Goal: Information Seeking & Learning: Learn about a topic

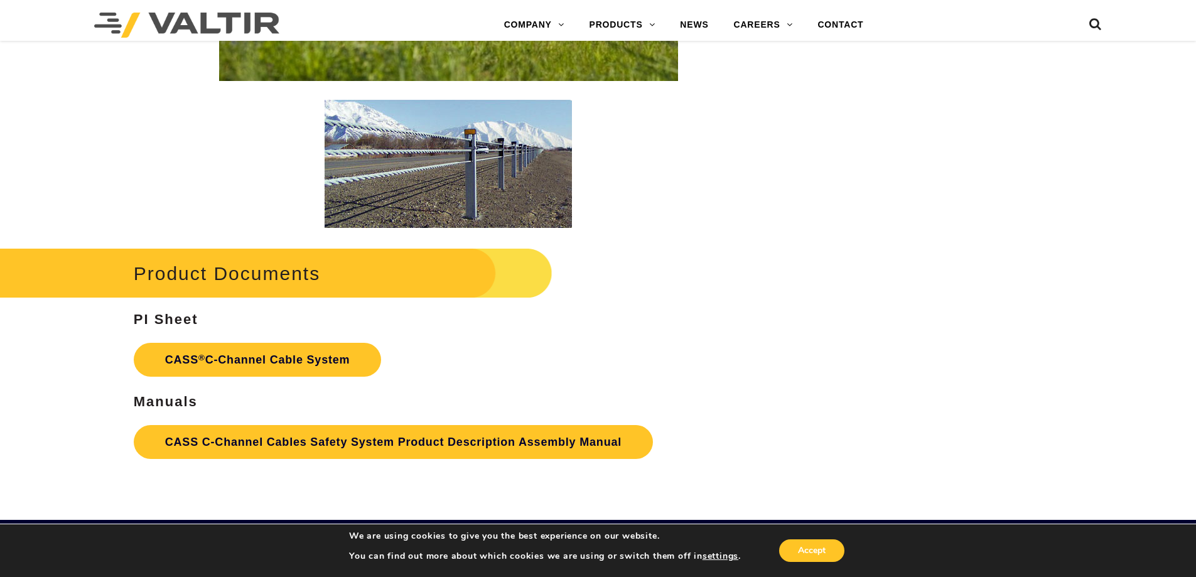
scroll to position [3076, 0]
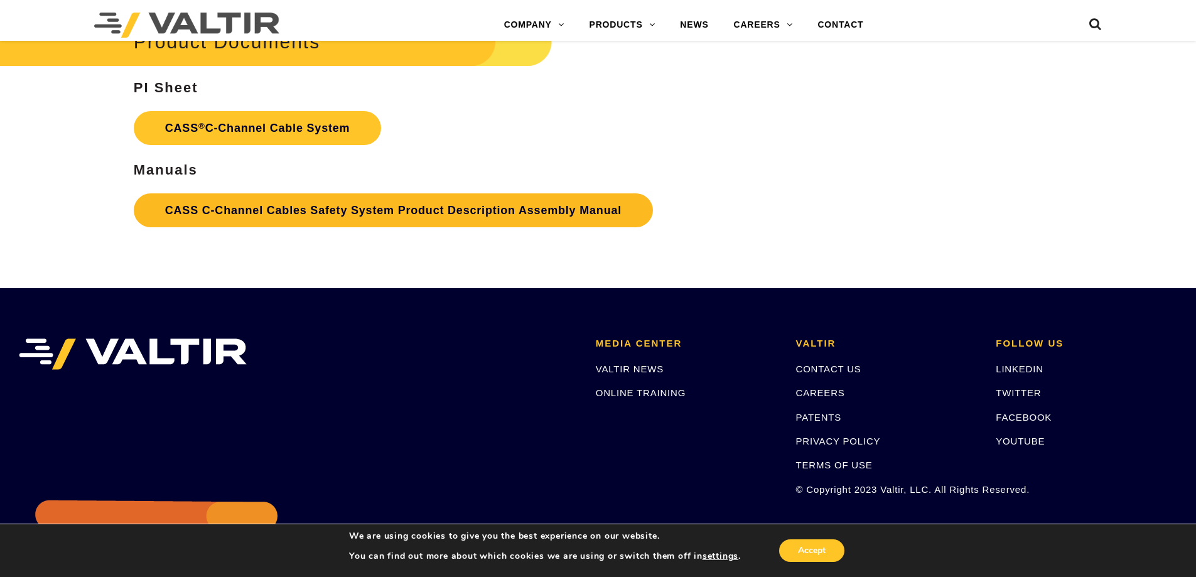
click at [308, 203] on link "CASS C-Channel Cables Safety System Product Description Assembly Manual" at bounding box center [393, 210] width 519 height 34
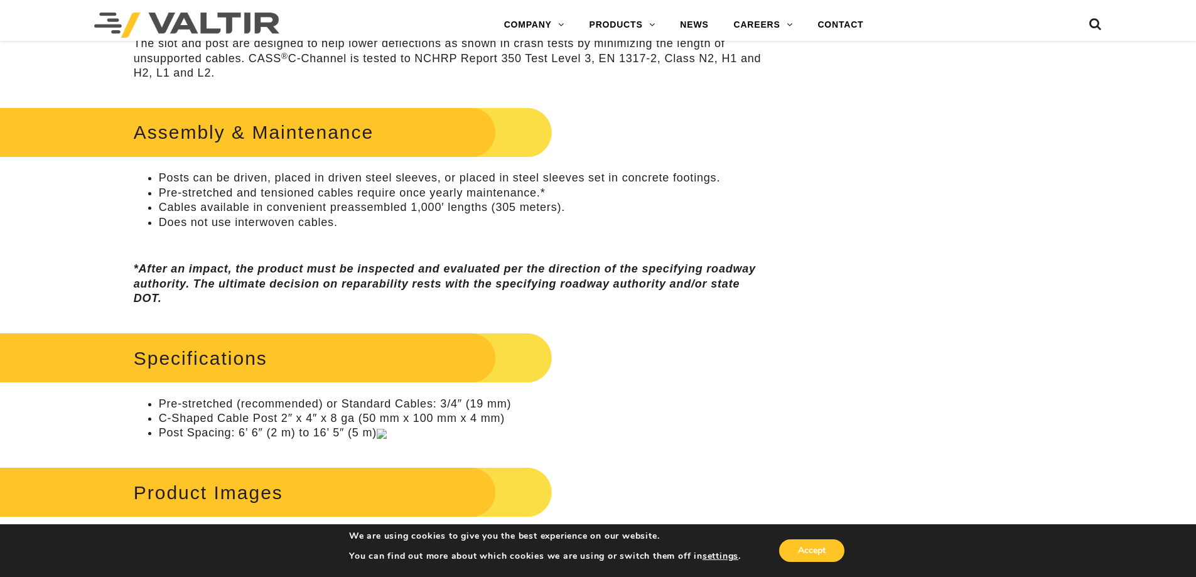
scroll to position [753, 0]
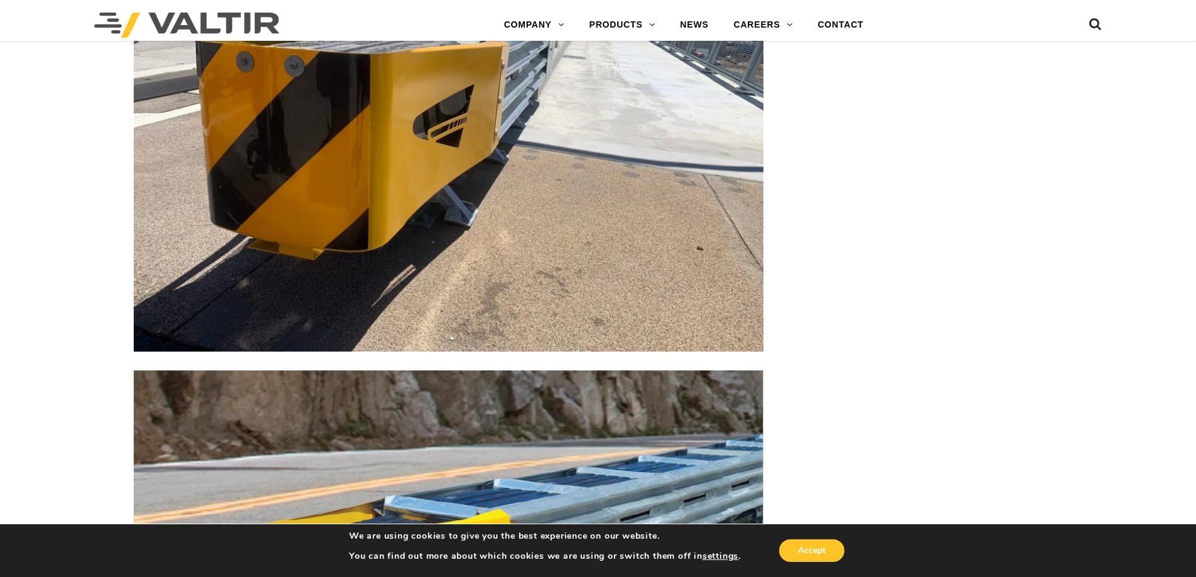
scroll to position [3955, 0]
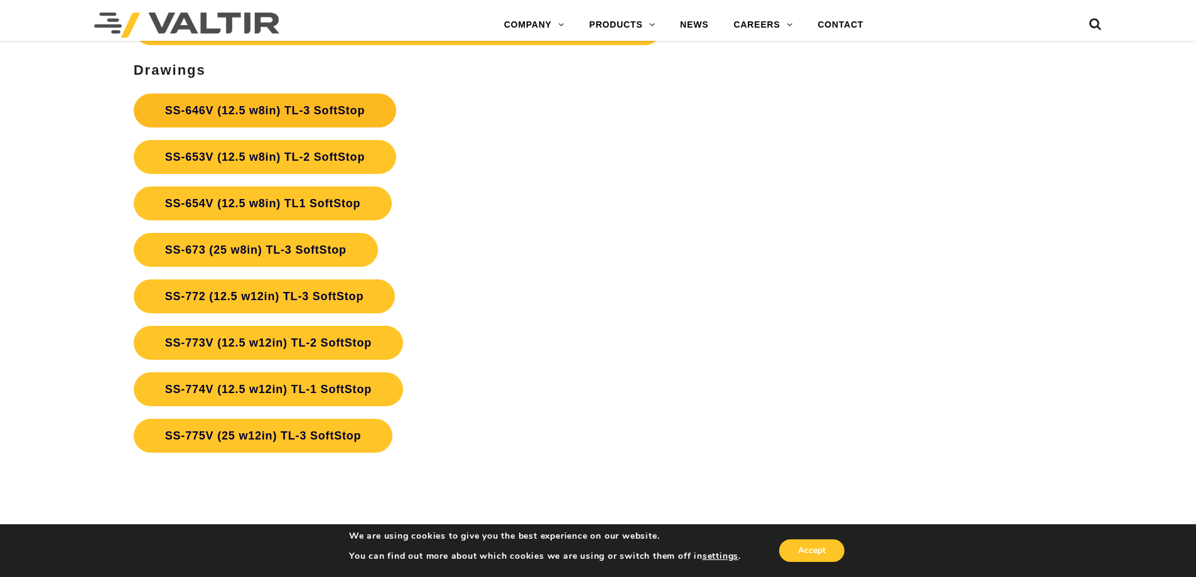
scroll to position [4627, 0]
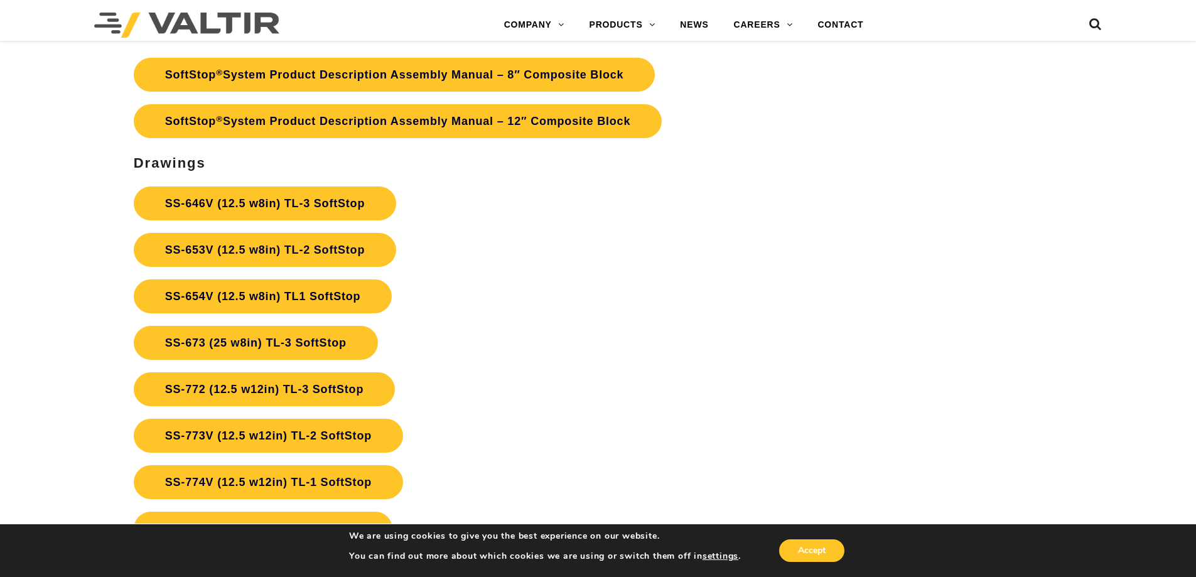
click at [529, 220] on p "SS-646V (12.5 w8in) TL-3 SoftStop SS-653V (12.5 w8in) TL-2 SoftStop SS-654V (12…" at bounding box center [449, 366] width 630 height 372
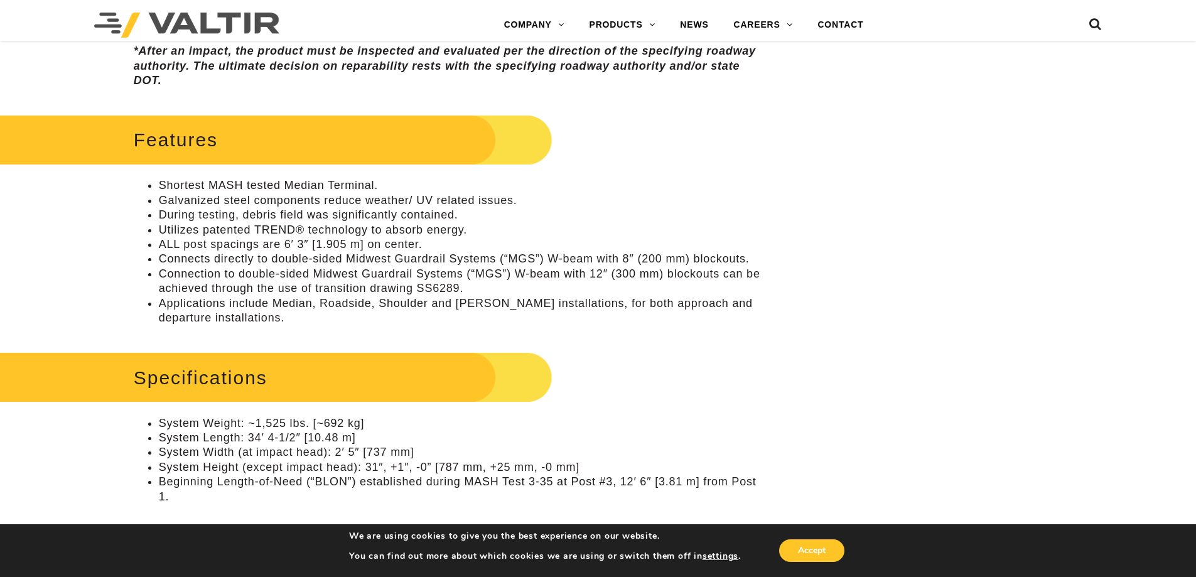
scroll to position [4472, 0]
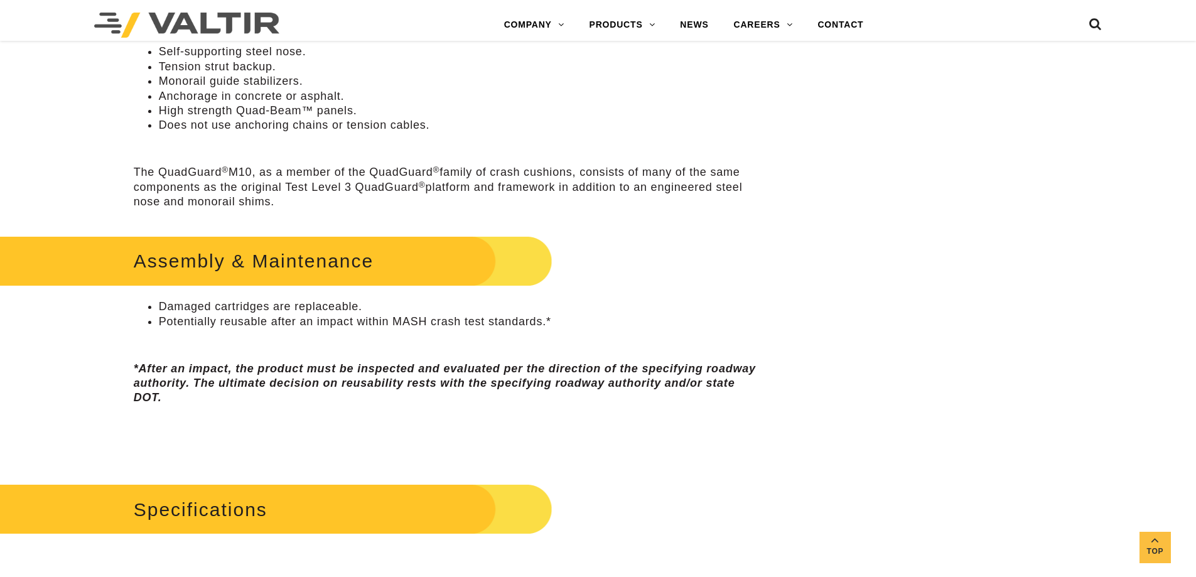
scroll to position [753, 0]
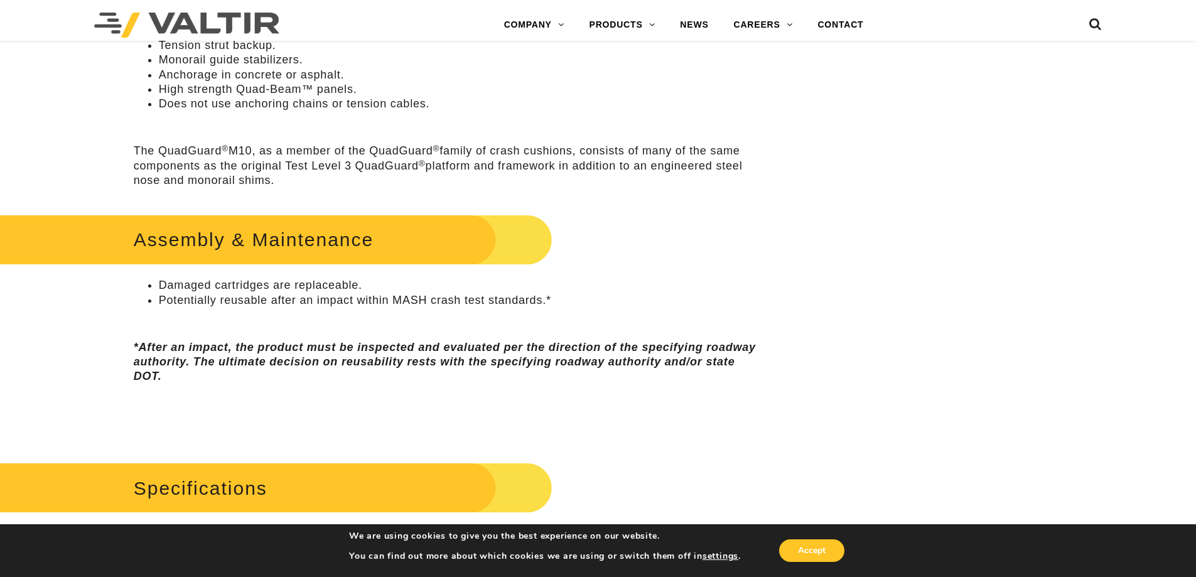
click at [654, 136] on div "Features Self-supporting steel nose. Tension strut backup. Monorail guide stabi…" at bounding box center [449, 71] width 630 height 232
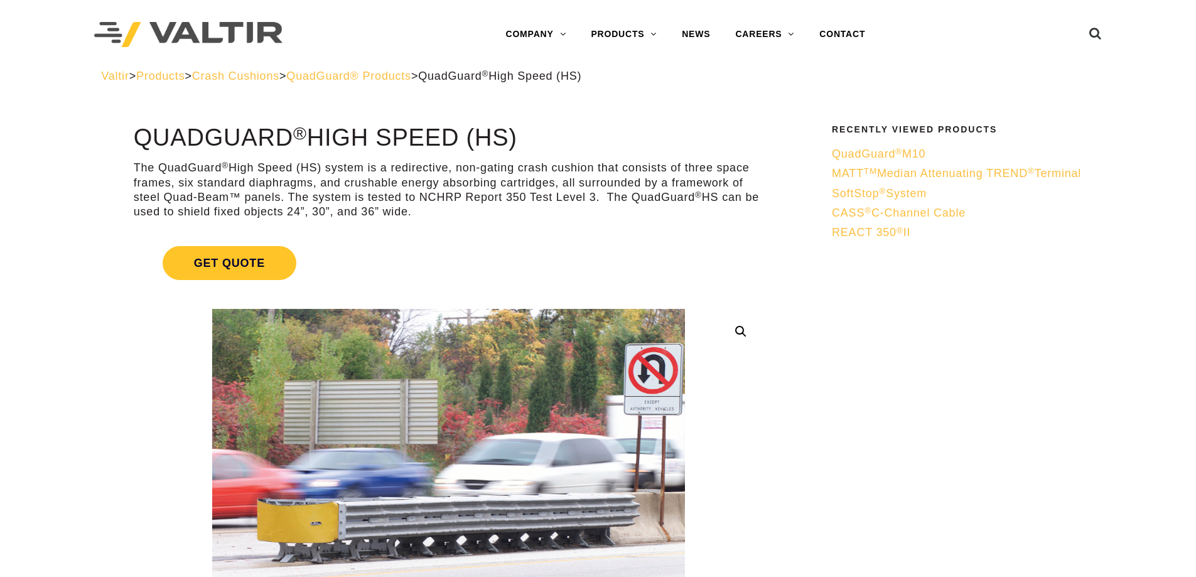
scroll to position [691, 0]
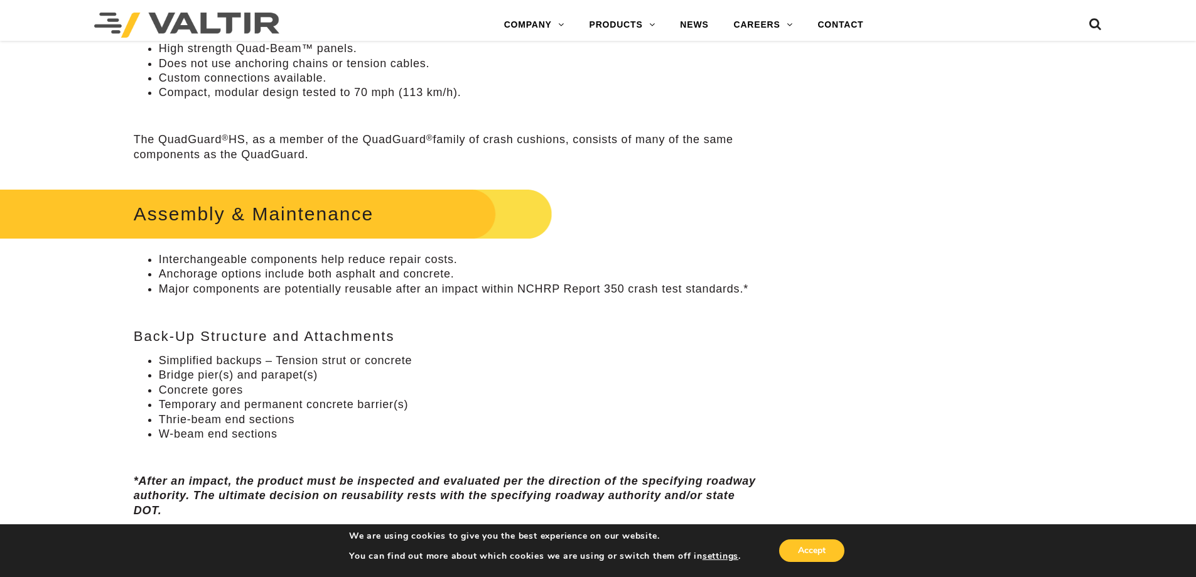
drag, startPoint x: 822, startPoint y: 227, endPoint x: 588, endPoint y: 145, distance: 247.6
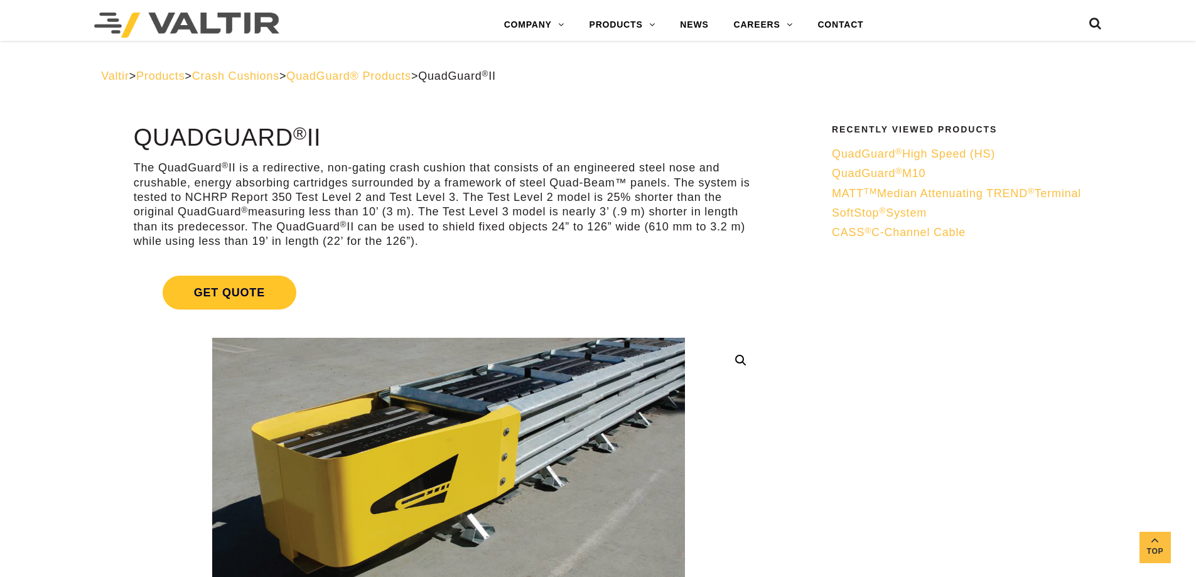
scroll to position [719, 0]
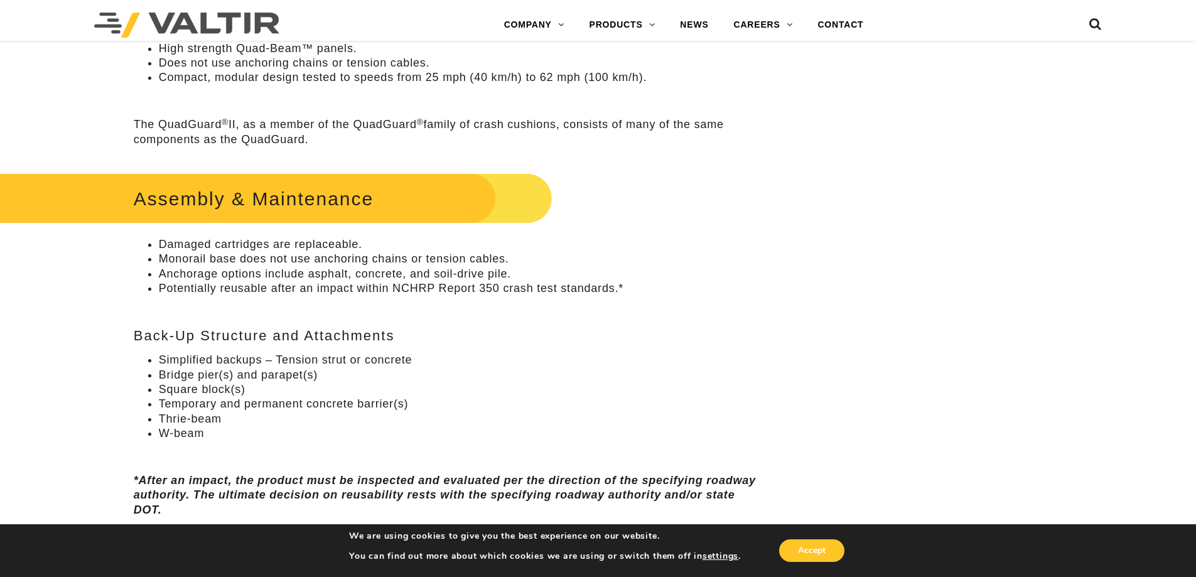
drag, startPoint x: 862, startPoint y: 198, endPoint x: 797, endPoint y: 148, distance: 82.3
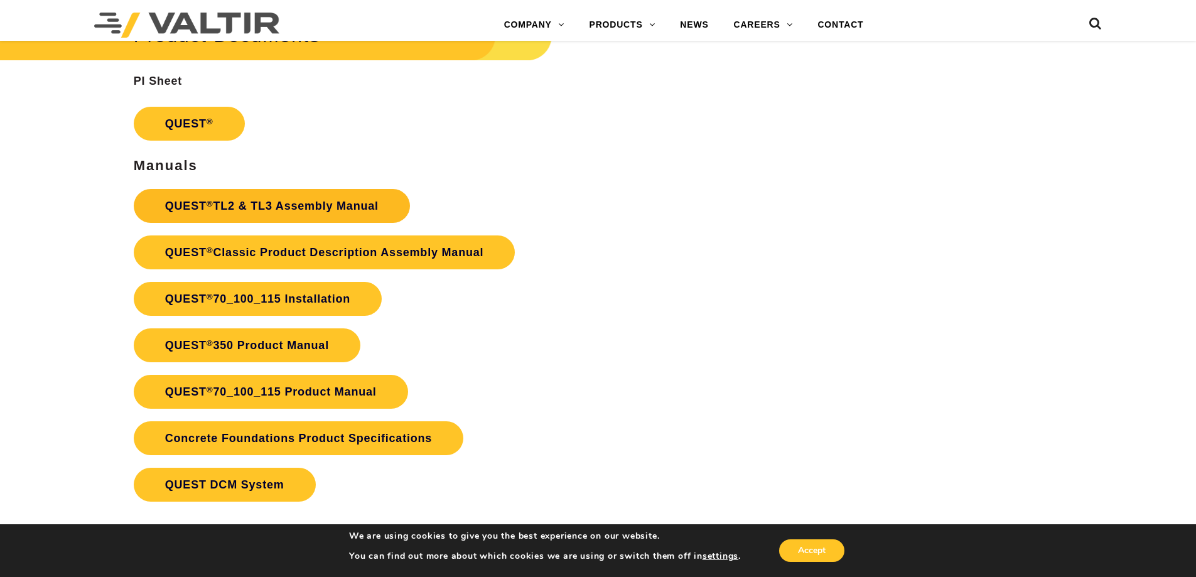
scroll to position [2009, 0]
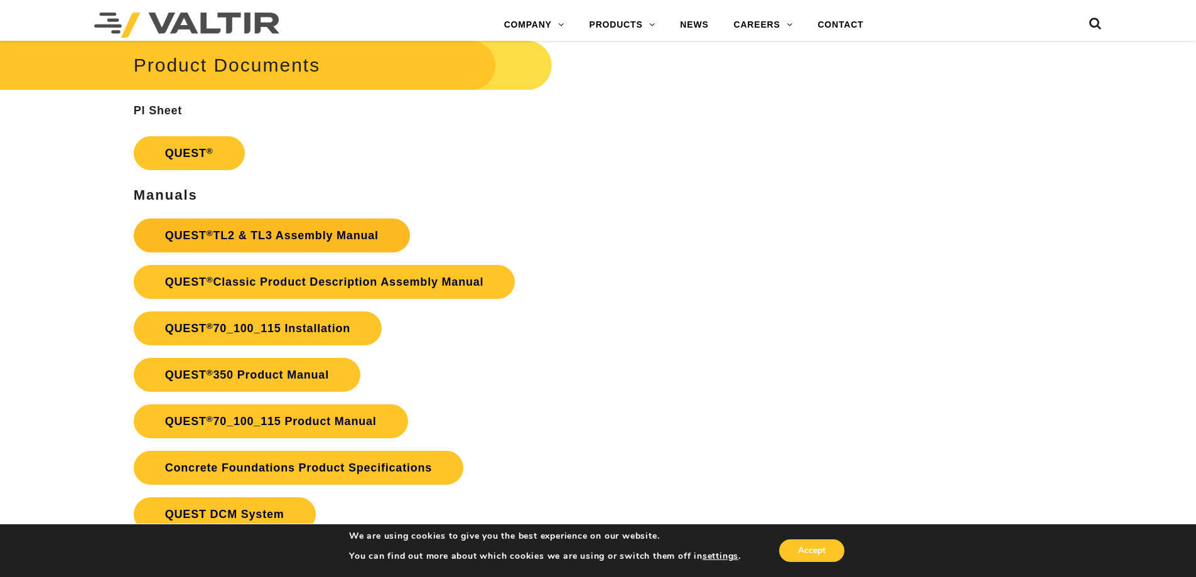
click at [262, 233] on link "QUEST ® TL2 & TL3 Assembly Manual" at bounding box center [272, 235] width 276 height 34
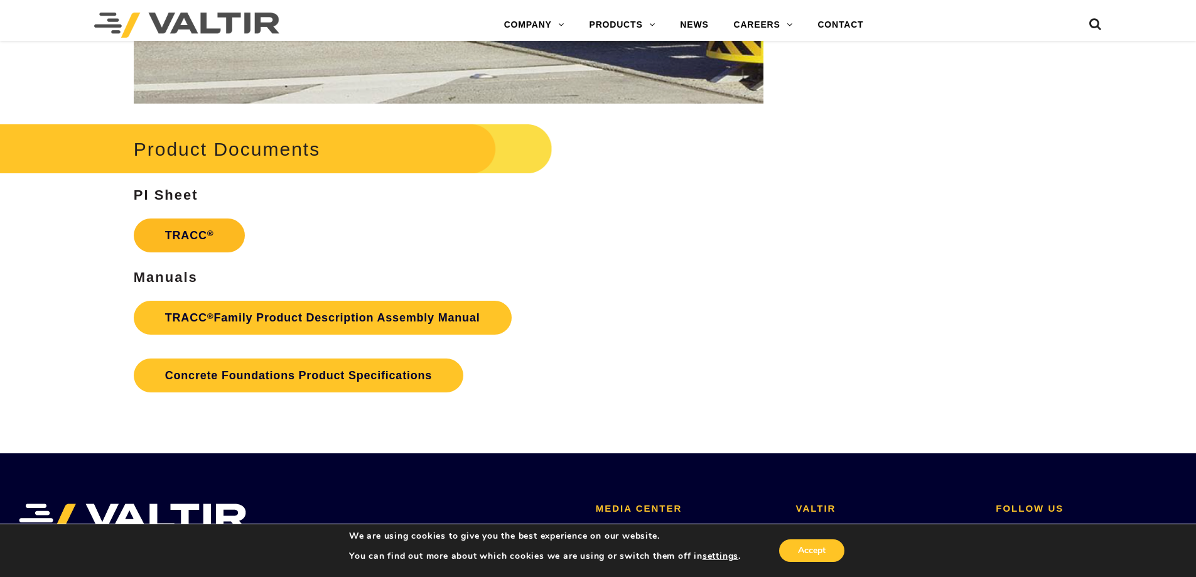
scroll to position [1946, 0]
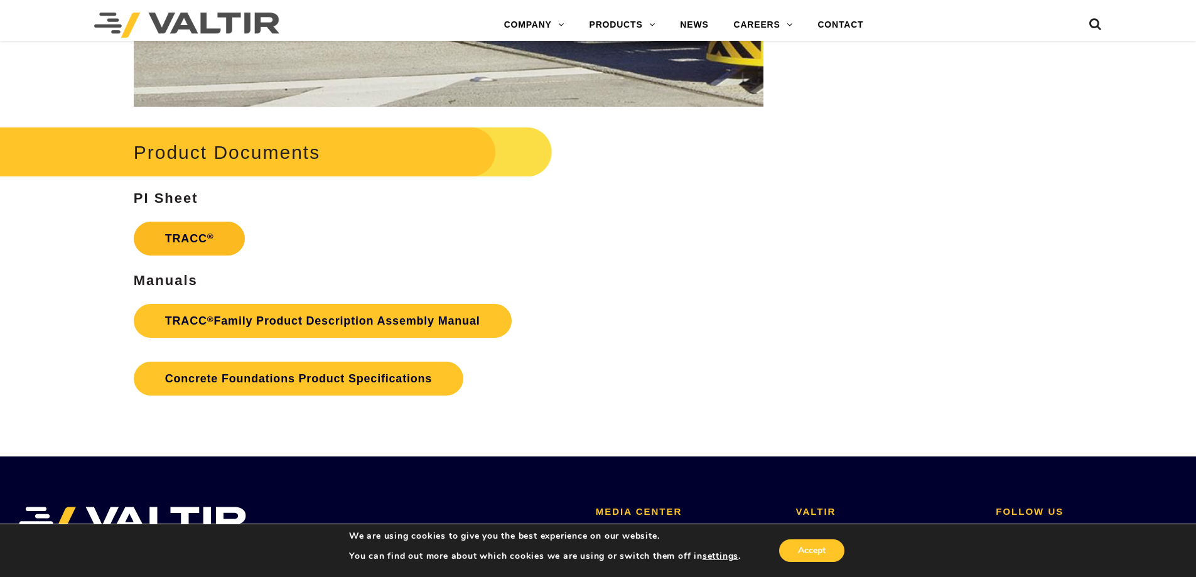
click at [198, 238] on link "TRACC ®" at bounding box center [190, 239] width 112 height 34
